Goal: Find specific page/section: Find specific page/section

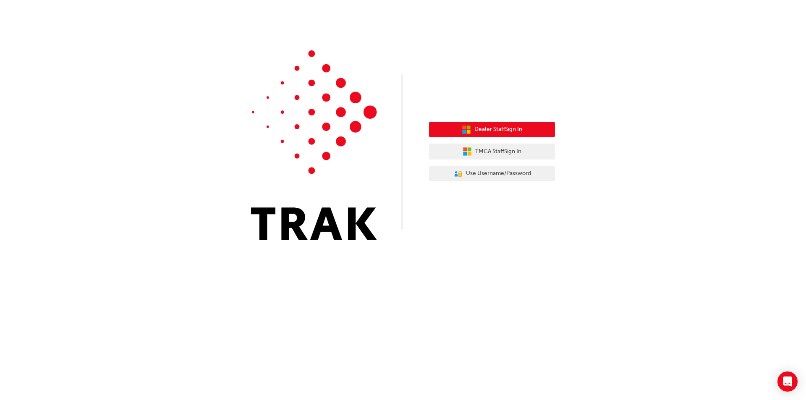
click at [521, 131] on span "Dealer Staff Sign In" at bounding box center [498, 130] width 48 height 10
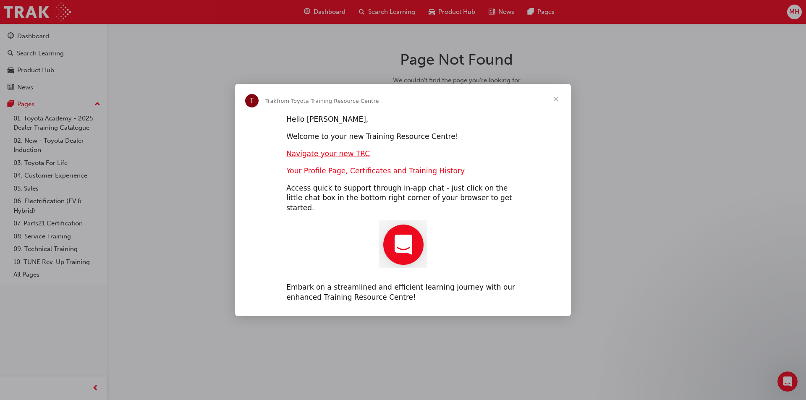
click at [557, 101] on span "Close" at bounding box center [556, 99] width 30 height 30
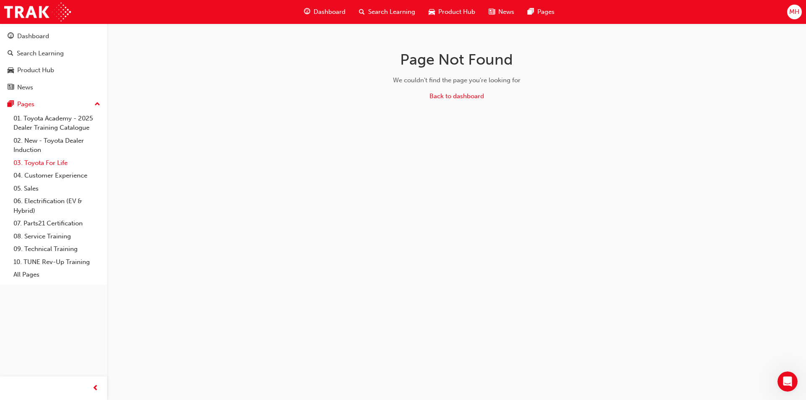
click at [71, 161] on link "03. Toyota For Life" at bounding box center [57, 163] width 94 height 13
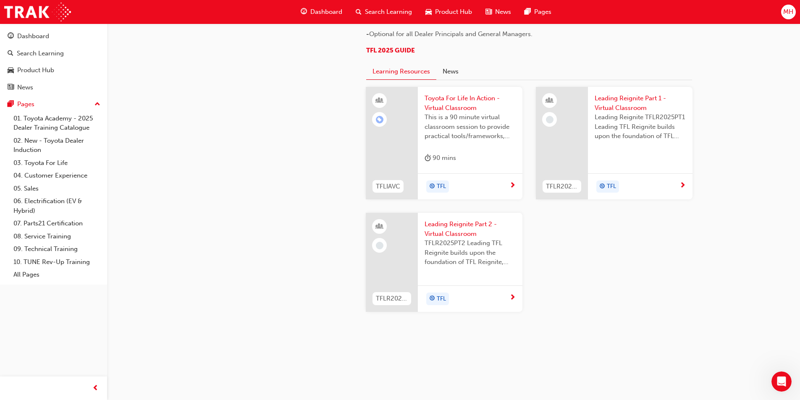
scroll to position [875, 0]
